Goal: Task Accomplishment & Management: Manage account settings

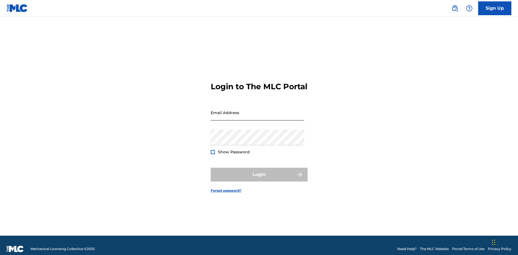
click at [235, 116] on input "Email Address" at bounding box center [256, 113] width 93 height 16
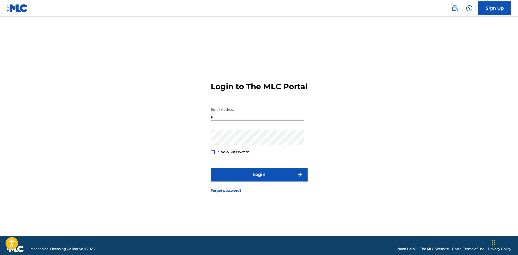
type input "[EMAIL_ADDRESS][DOMAIN_NAME]"
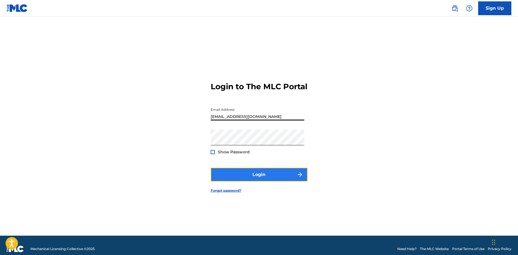
click at [250, 175] on button "Login" at bounding box center [258, 175] width 97 height 14
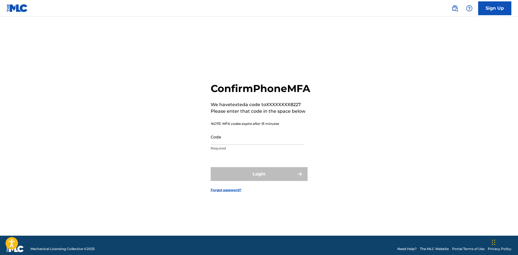
click at [220, 152] on div "Code Required" at bounding box center [256, 141] width 93 height 25
click at [222, 145] on input "Code" at bounding box center [256, 137] width 93 height 16
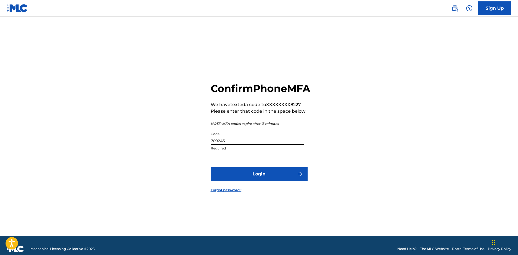
type input "709243"
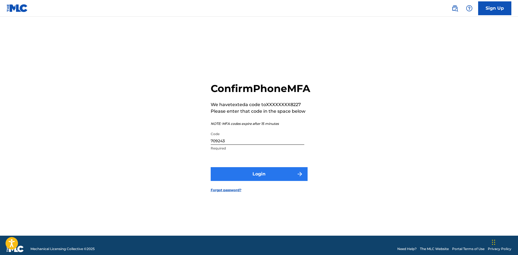
drag, startPoint x: 254, startPoint y: 193, endPoint x: 249, endPoint y: 181, distance: 12.6
click at [254, 193] on form "Confirm Phone MFA We have texted a code to XXXXXXXX8227 Please enter that code …" at bounding box center [258, 133] width 97 height 206
click at [249, 181] on button "Login" at bounding box center [258, 174] width 97 height 14
